Goal: Task Accomplishment & Management: Use online tool/utility

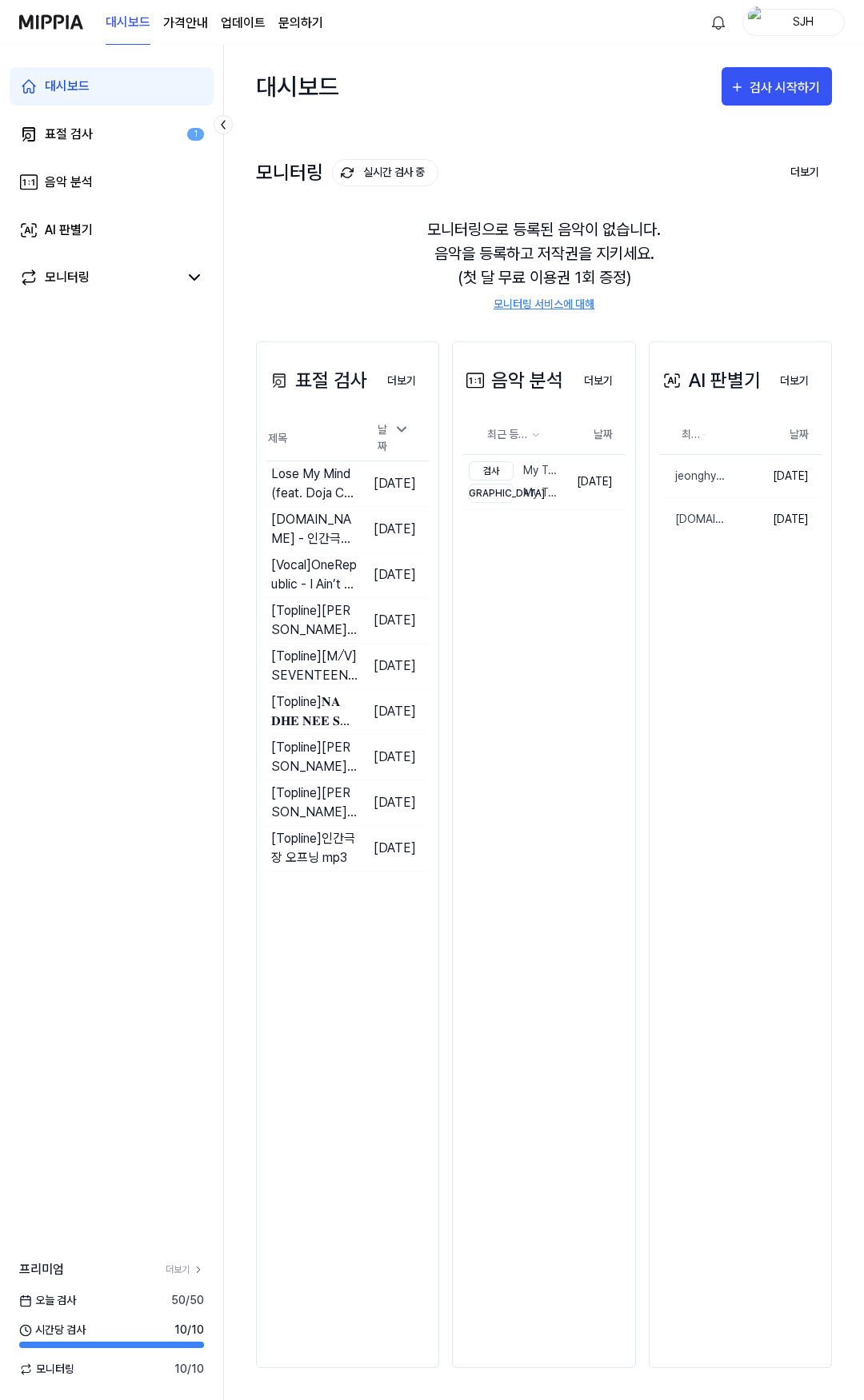
click at [108, 21] on link "대시보드" at bounding box center [127, 23] width 44 height 44
click at [103, 130] on link "표절 검사 1" at bounding box center [112, 134] width 204 height 39
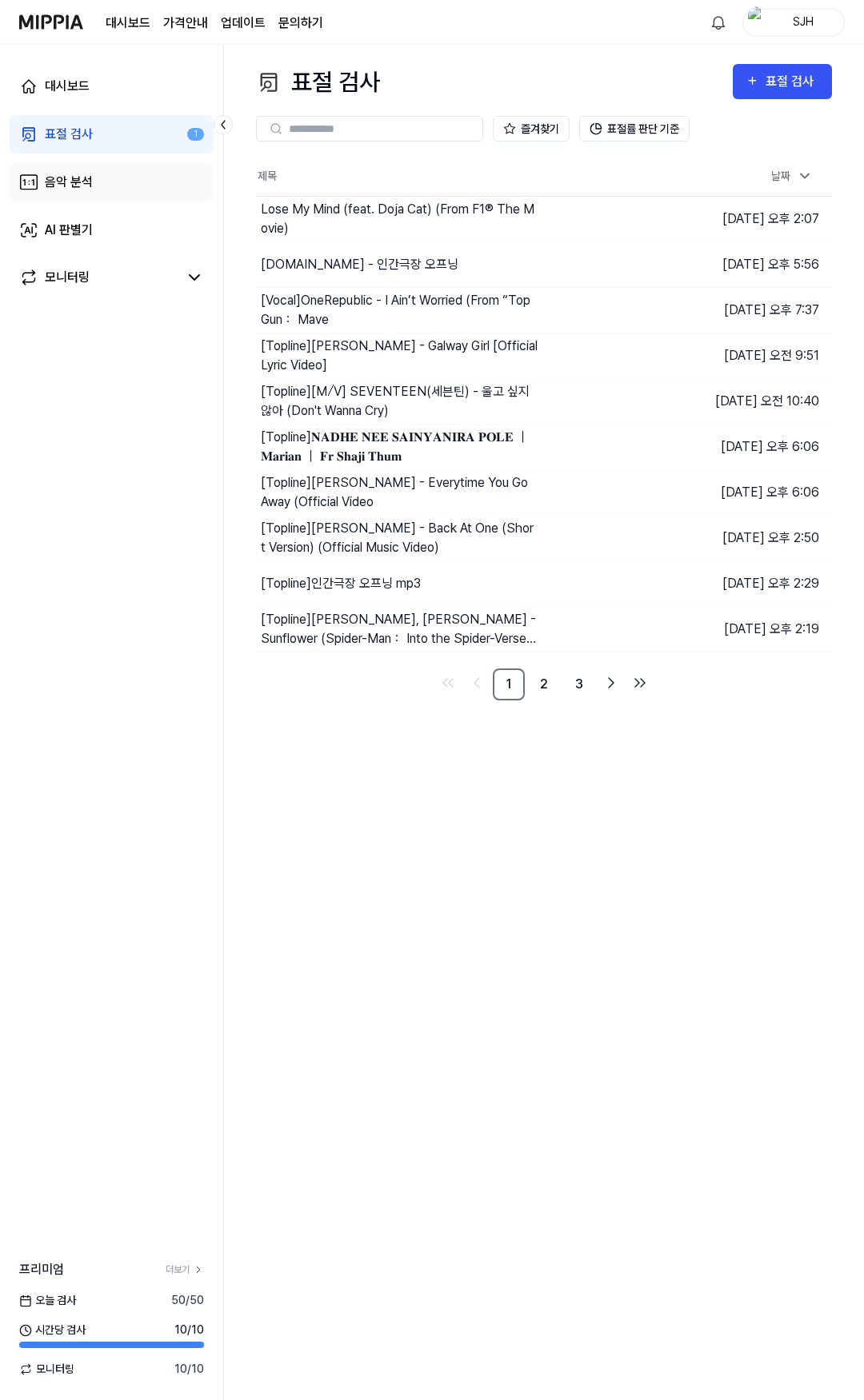
click at [98, 178] on link "음악 분석" at bounding box center [112, 182] width 204 height 39
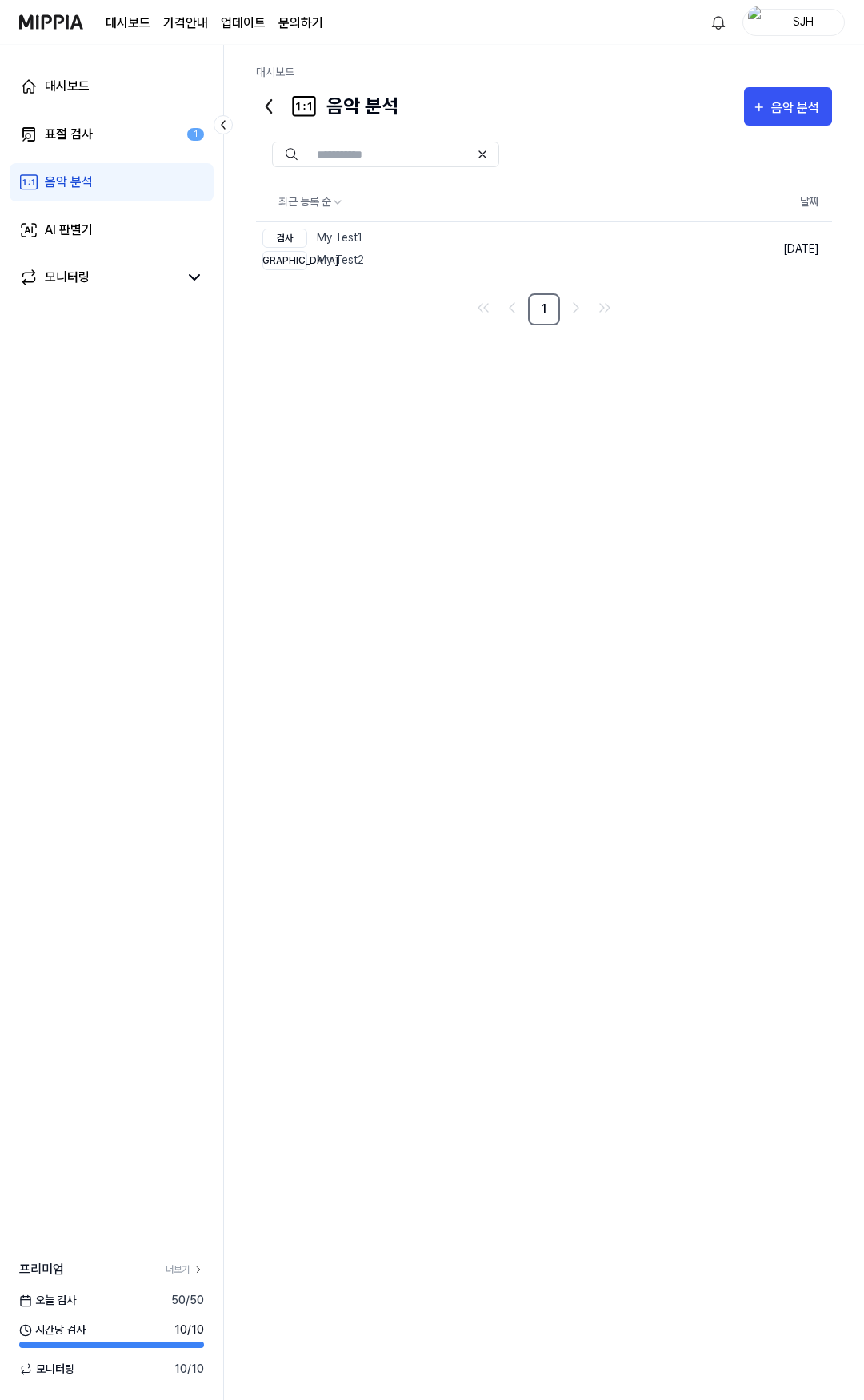
click at [130, 34] on div "대시보드 가격안내 업데이트 문의하기" at bounding box center [214, 22] width 217 height 44
click at [130, 28] on link "대시보드" at bounding box center [127, 23] width 44 height 19
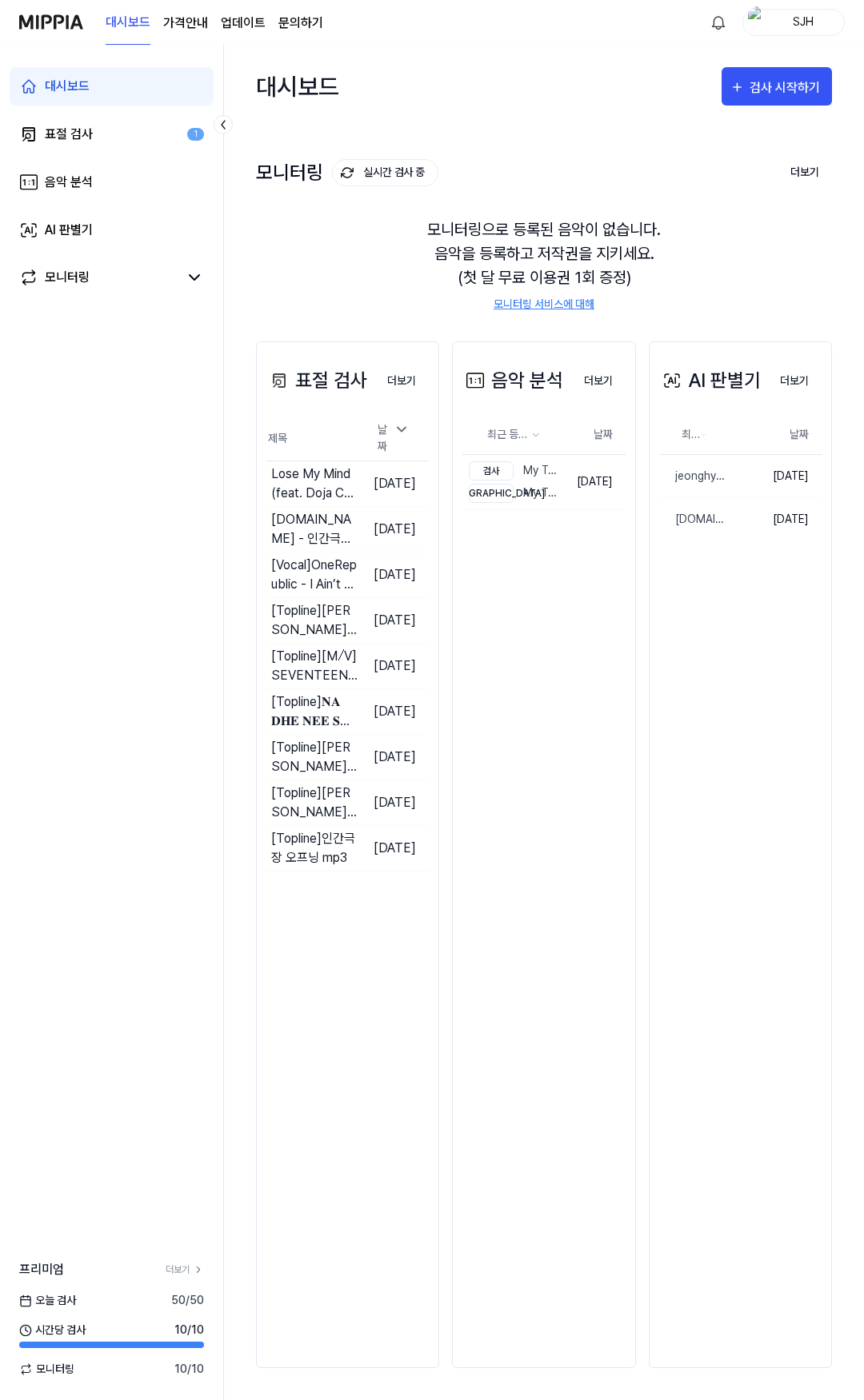
click at [48, 33] on img at bounding box center [50, 22] width 64 height 44
click at [100, 156] on div "대시보드 표절 검사 1 음악 분석 AI 판별기 모니터링" at bounding box center [112, 182] width 223 height 275
click at [100, 220] on link "AI 판별기" at bounding box center [112, 230] width 204 height 39
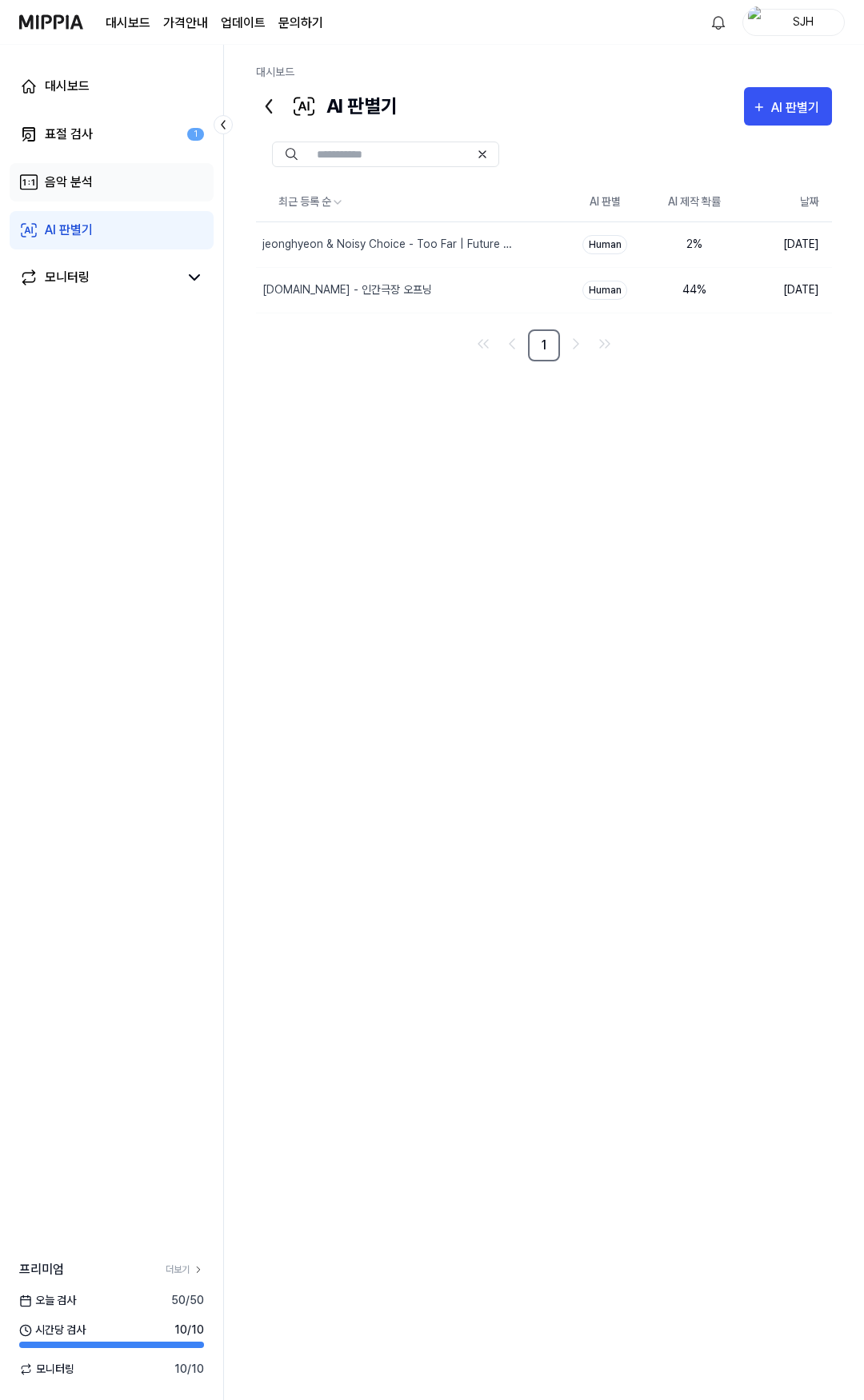
click at [102, 174] on link "음악 분석" at bounding box center [112, 182] width 204 height 39
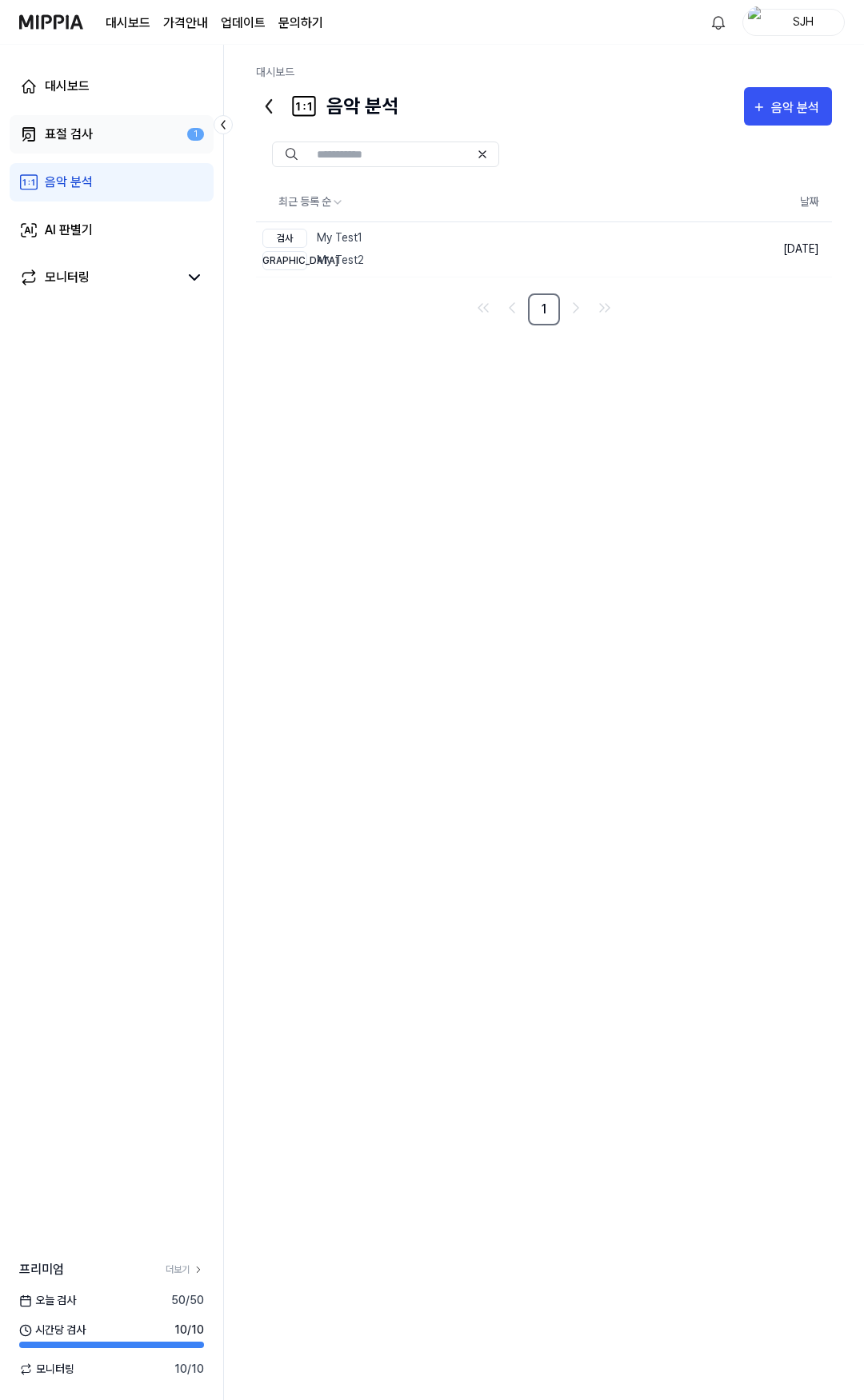
click at [103, 124] on link "표절 검사 1" at bounding box center [112, 134] width 204 height 39
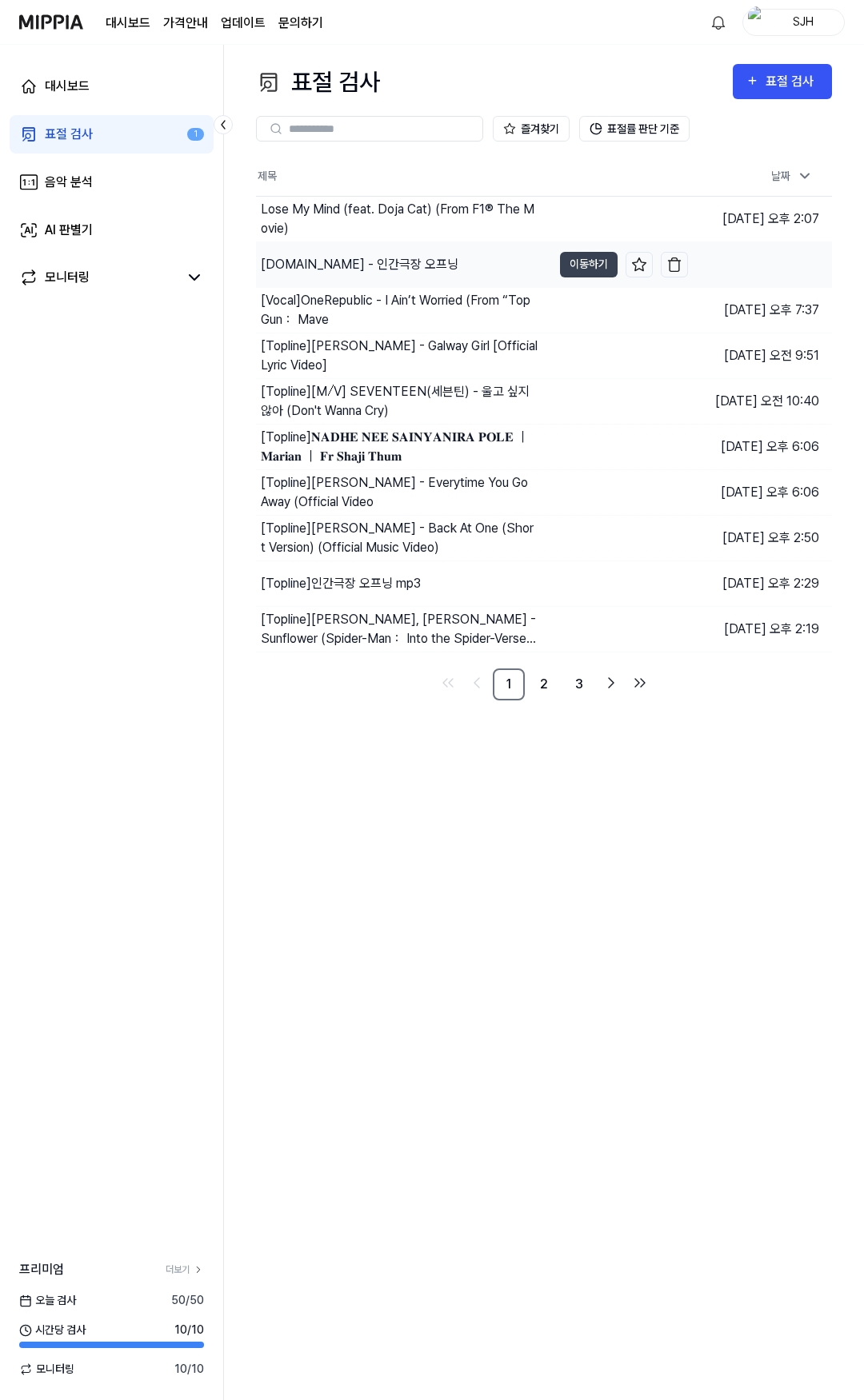
click at [342, 277] on div "[DOMAIN_NAME] - 인간극장 오프닝" at bounding box center [404, 264] width 296 height 44
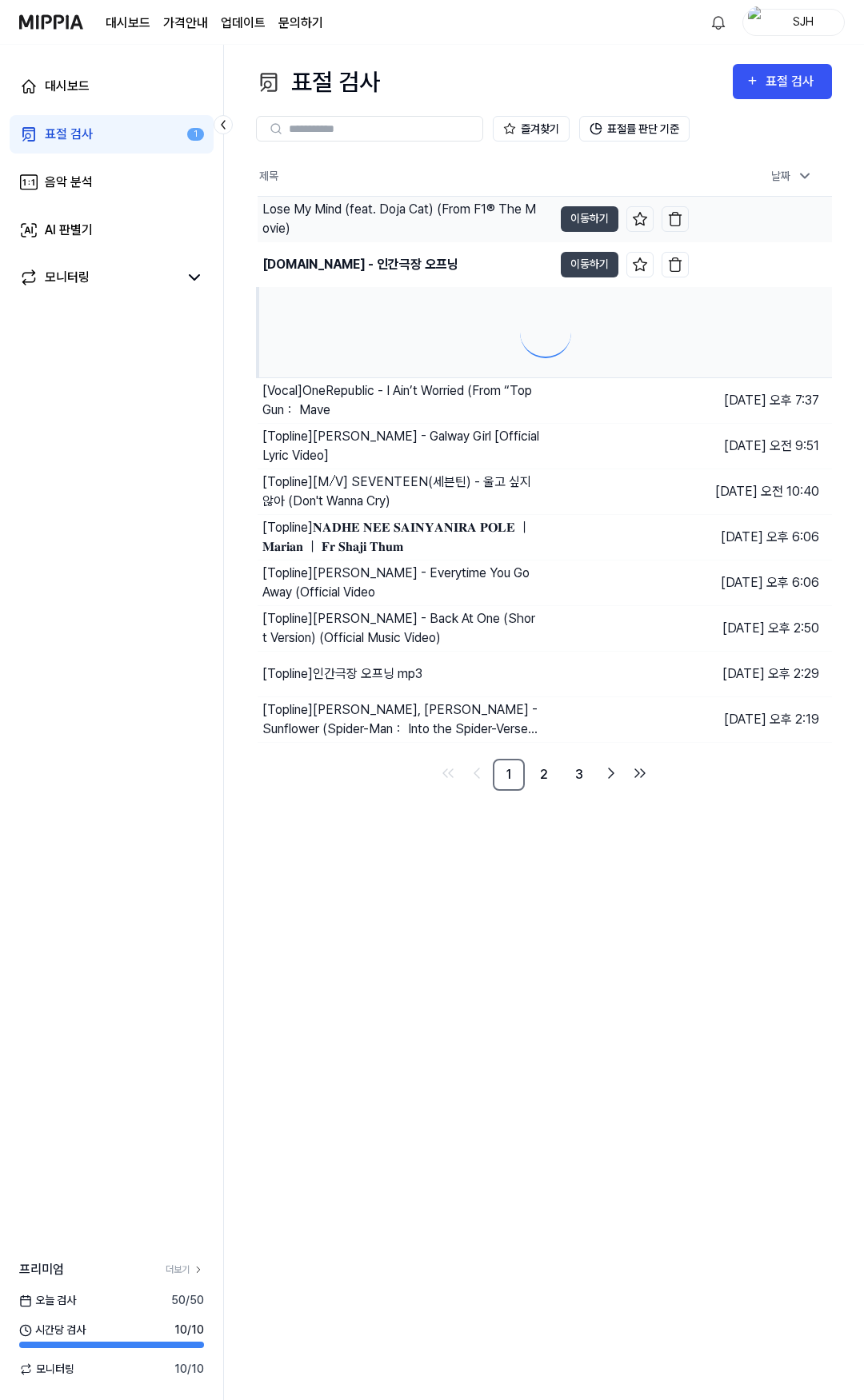
click at [407, 221] on div "Lose My Mind (feat. Doja Cat) (From F1® The Movie)" at bounding box center [401, 219] width 276 height 39
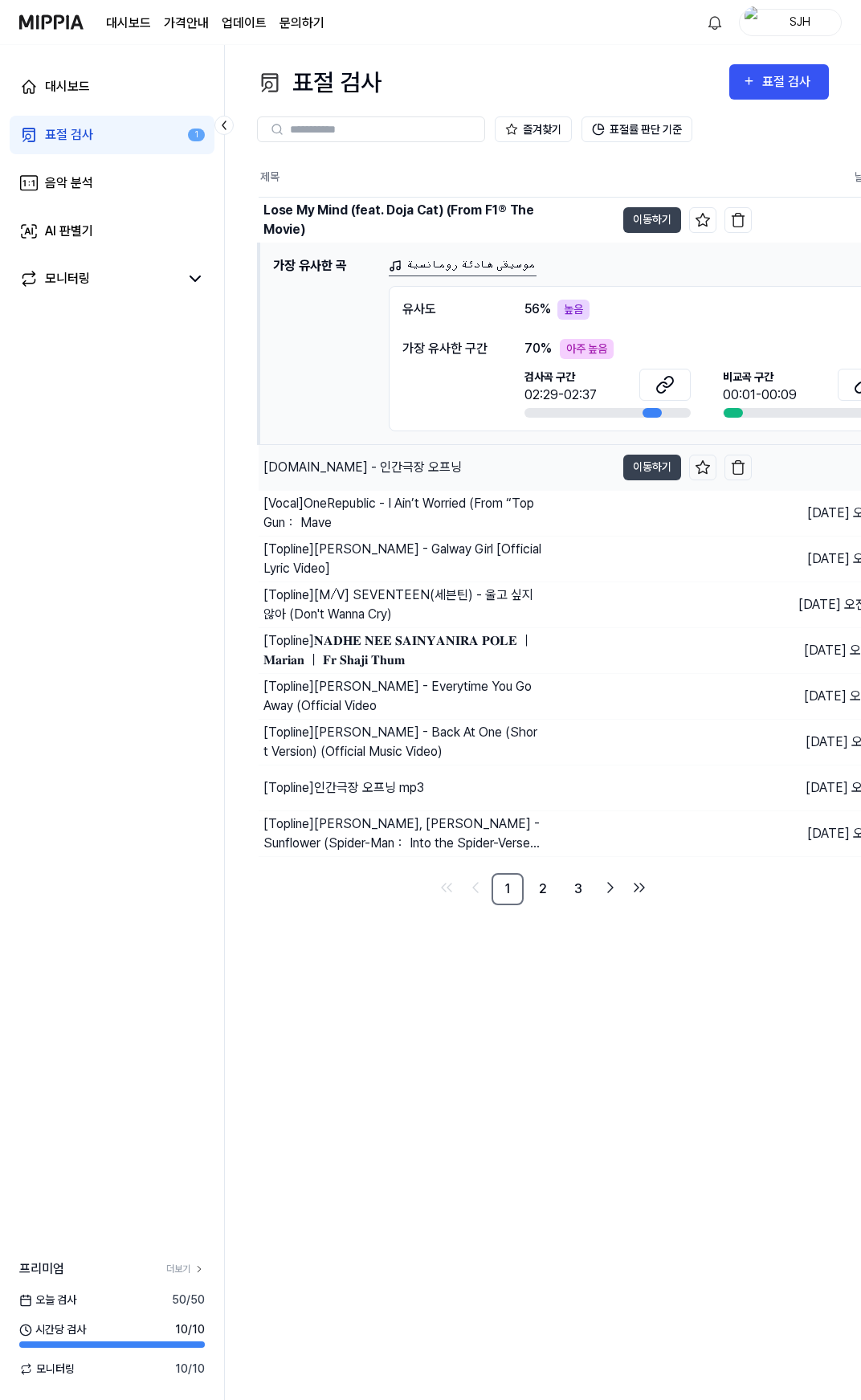
click at [412, 471] on div "[DOMAIN_NAME] - 인간극장 오프닝" at bounding box center [363, 467] width 198 height 19
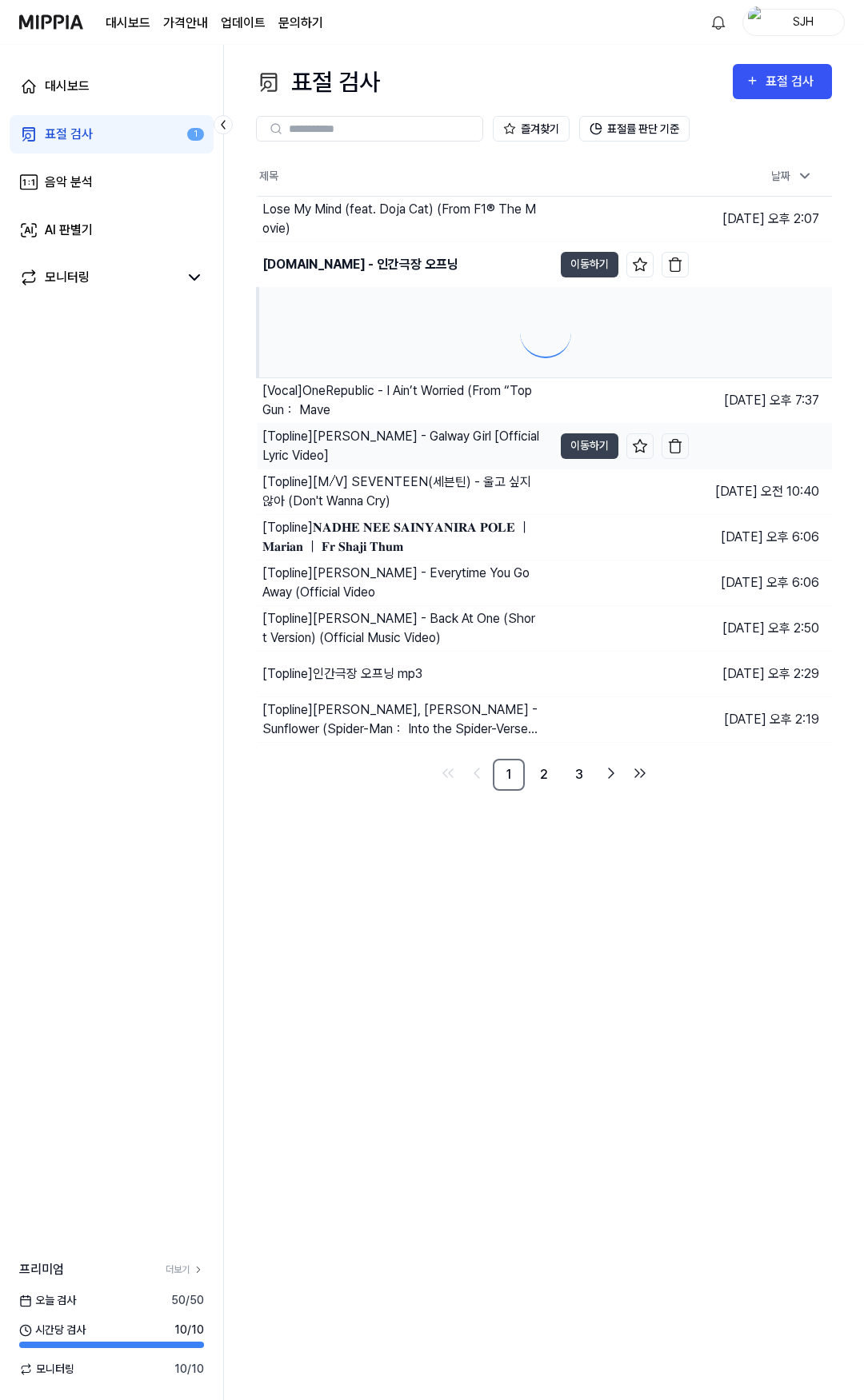
click at [415, 428] on div "[Topline] [PERSON_NAME] - Galway Girl [Official Lyric Video]" at bounding box center [401, 446] width 276 height 39
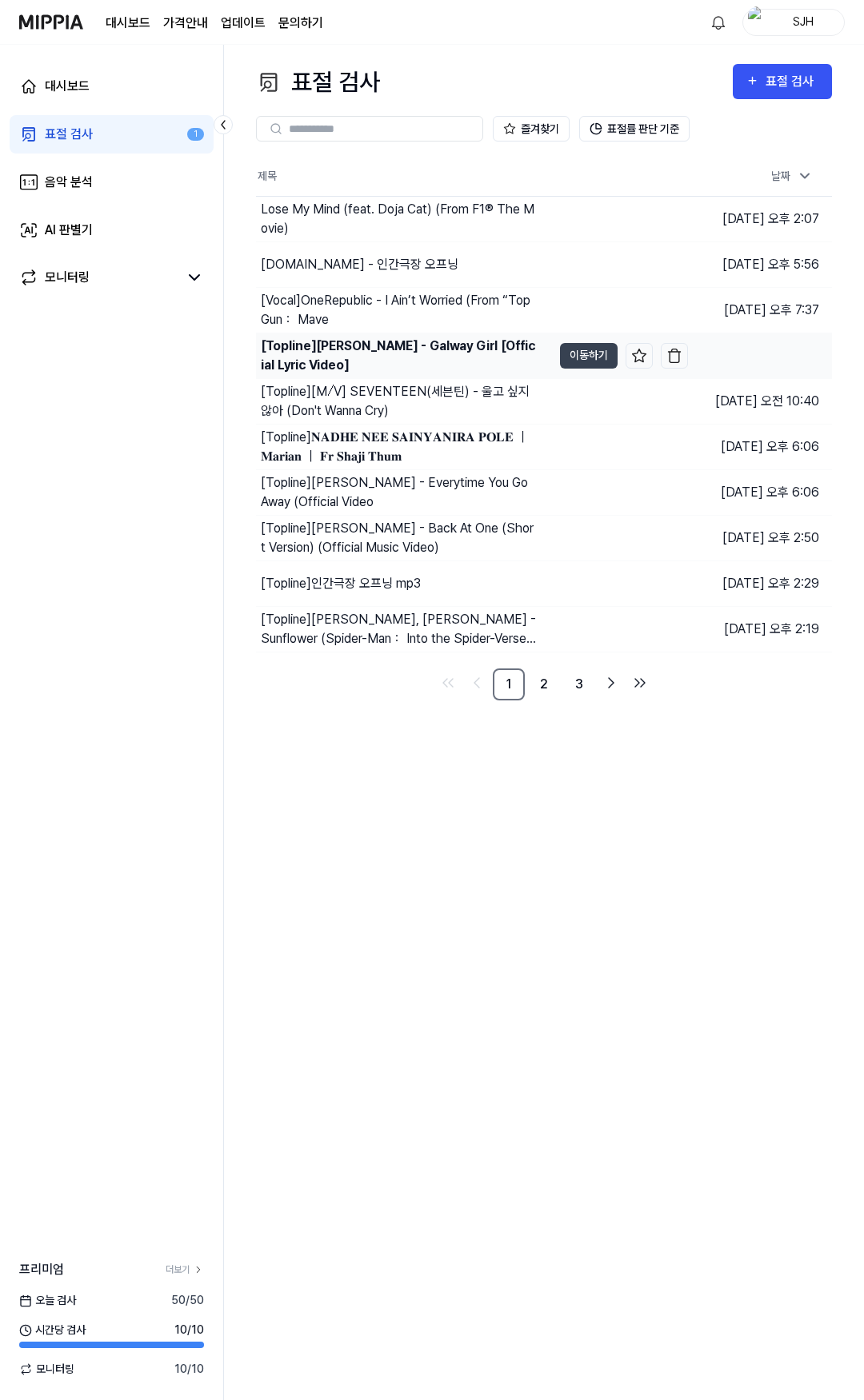
click at [430, 372] on div "[Topline] [PERSON_NAME] - Galway Girl [Official Lyric Video]" at bounding box center [399, 355] width 276 height 39
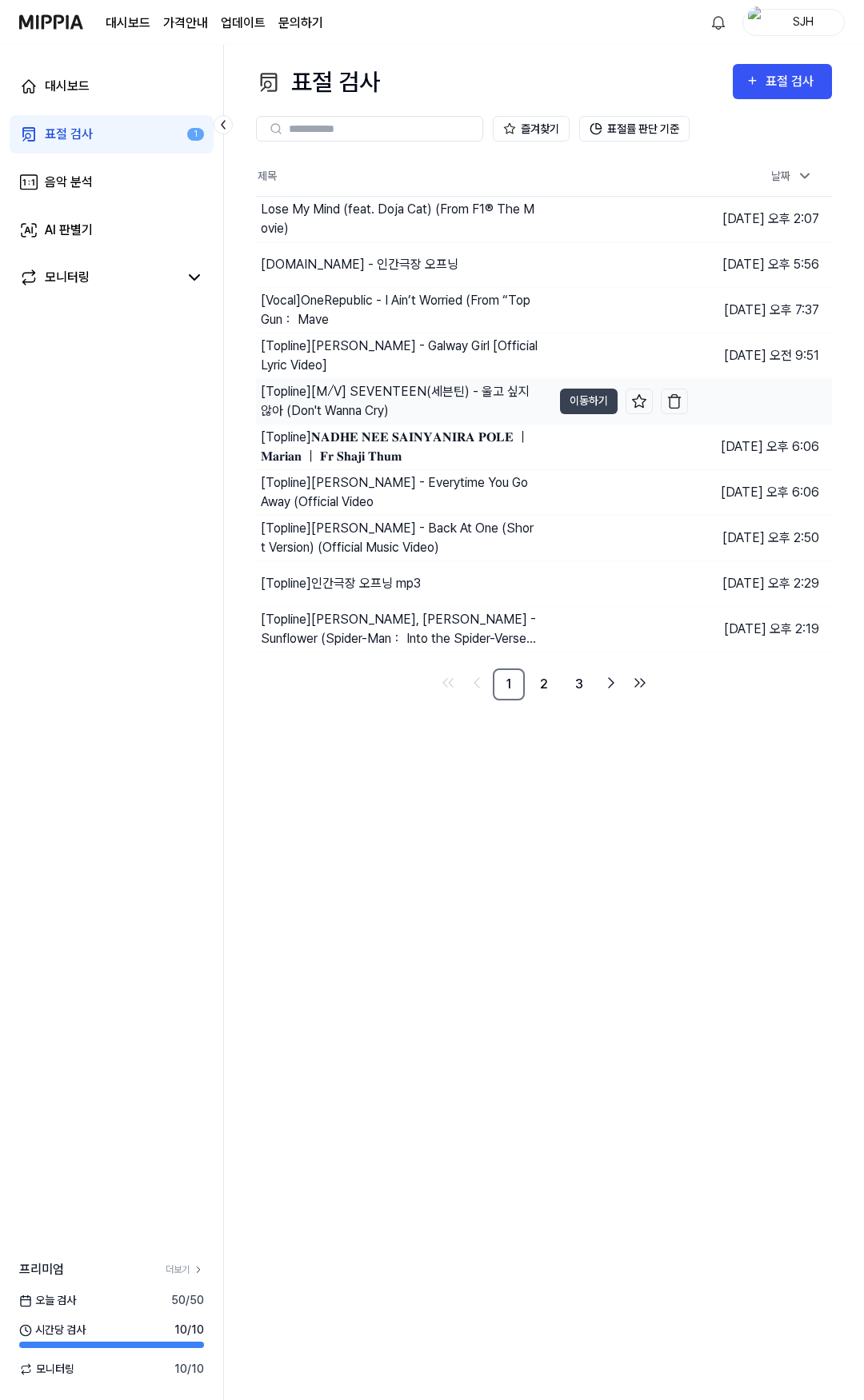
click at [432, 389] on div "[Topline] [M⧸V] SEVENTEEN(세븐틴) - 울고 싶지 않아 (Don't Wanna Cry)" at bounding box center [399, 401] width 276 height 39
click at [429, 313] on div "[Vocal] OneRepublic - I Ain’t Worried (From “Top Gun： Mave" at bounding box center [399, 310] width 276 height 39
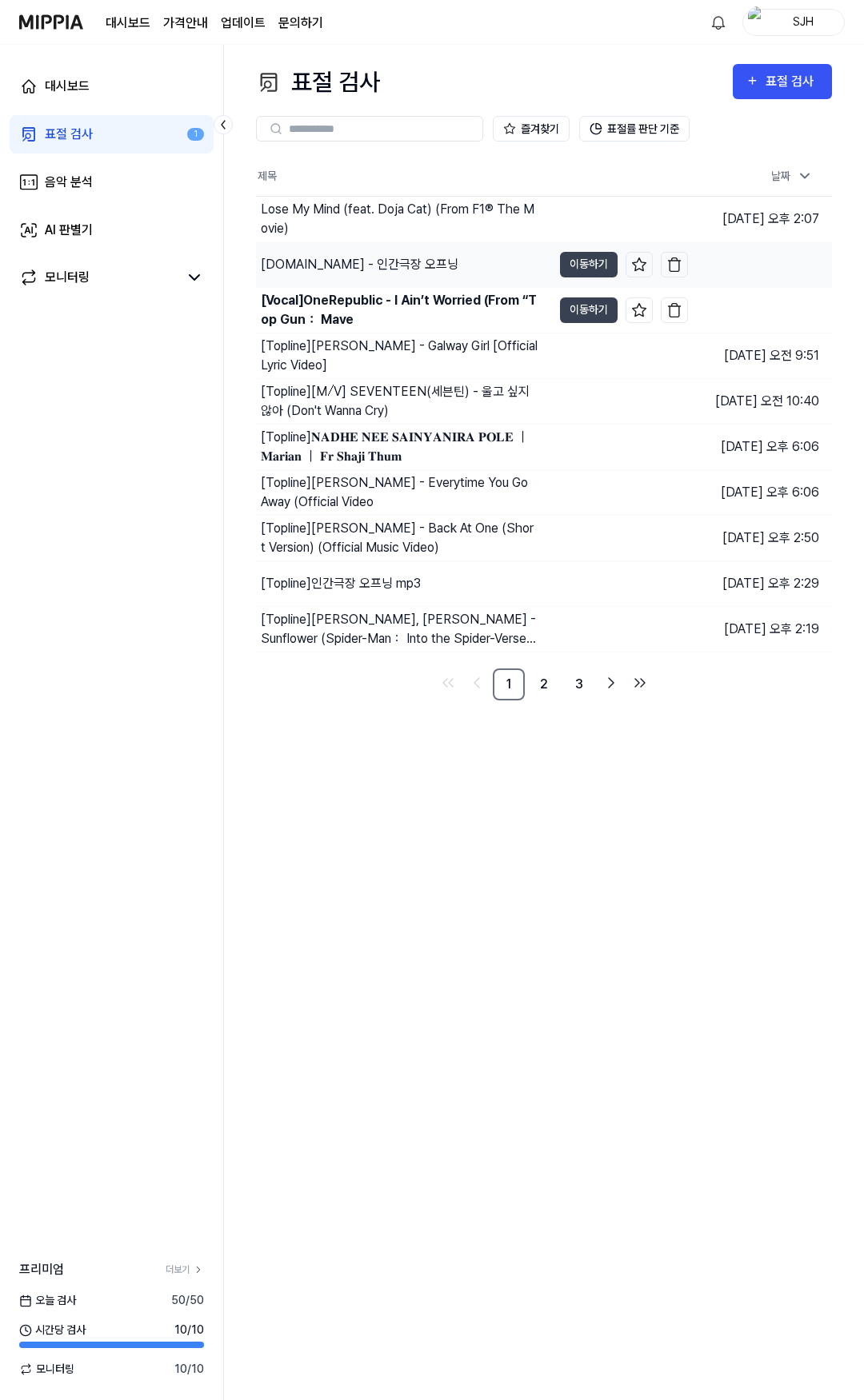
click at [416, 263] on div "[DOMAIN_NAME] - 인간극장 오프닝" at bounding box center [359, 264] width 197 height 19
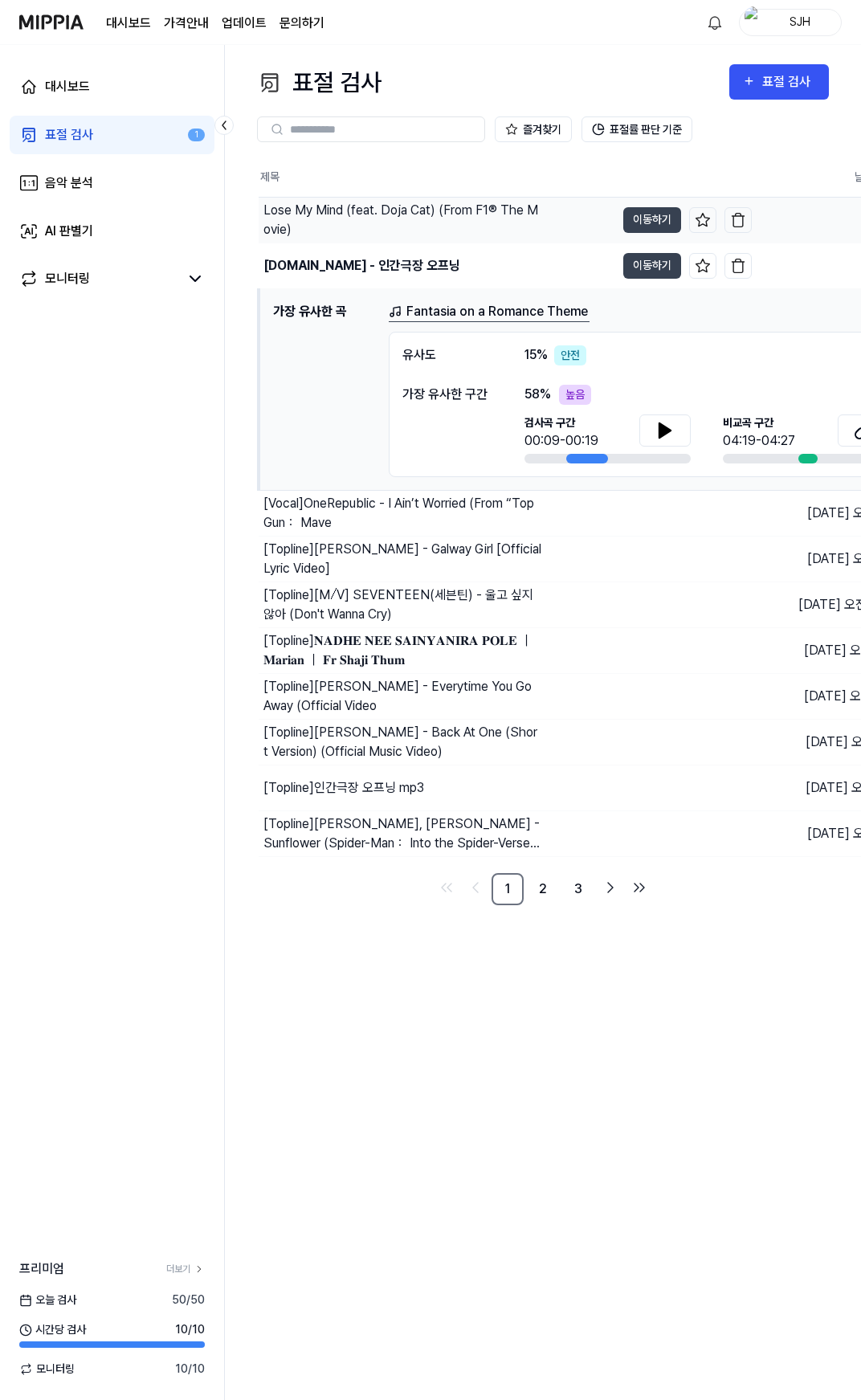
click at [409, 224] on div "Lose My Mind (feat. Doja Cat) (From F1® The Movie)" at bounding box center [403, 220] width 278 height 39
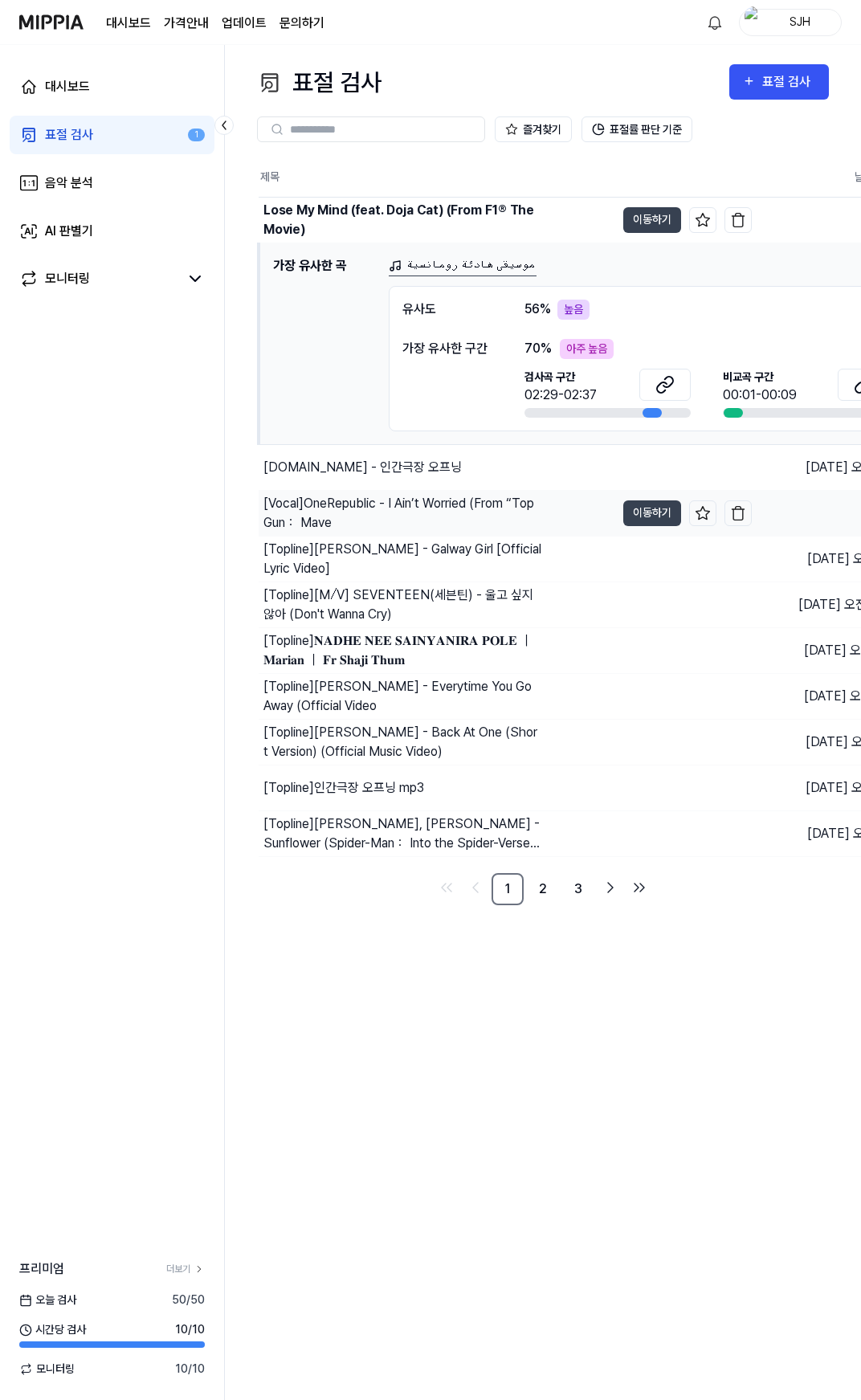
click at [471, 499] on div "[Vocal] OneRepublic - I Ain’t Worried (From “Top Gun： Mave" at bounding box center [403, 513] width 278 height 39
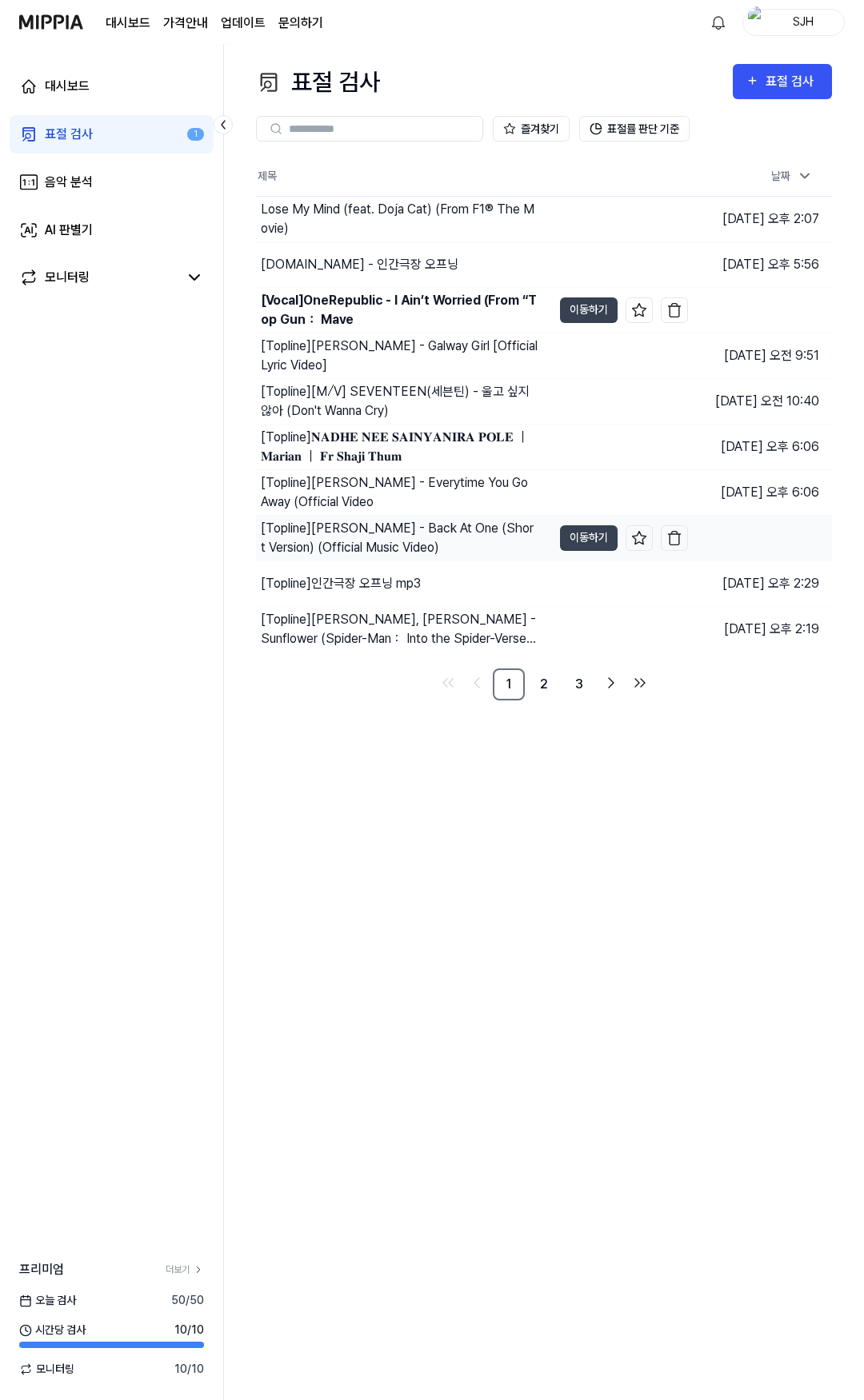
click at [444, 550] on div "[Topline] [PERSON_NAME] - Back At One (Short Version) (Official Music Video)" at bounding box center [399, 538] width 276 height 39
